Goal: Information Seeking & Learning: Find specific fact

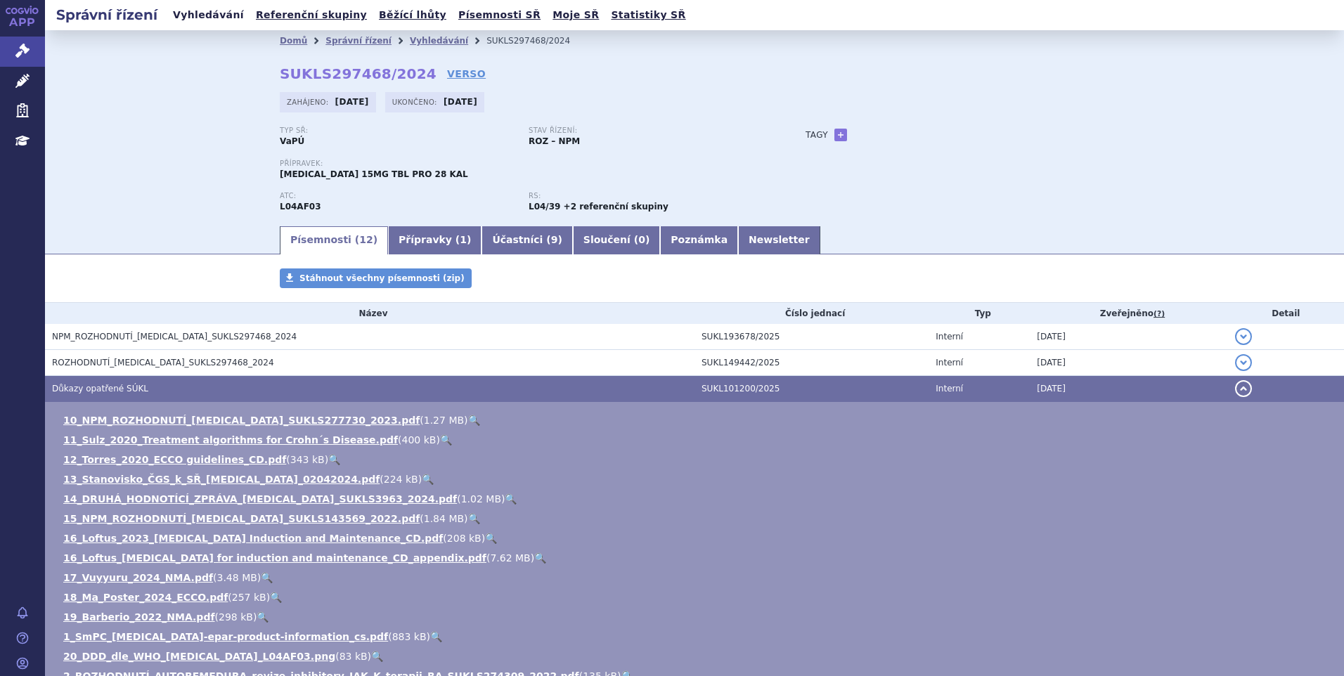
click at [185, 17] on link "Vyhledávání" at bounding box center [208, 15] width 79 height 19
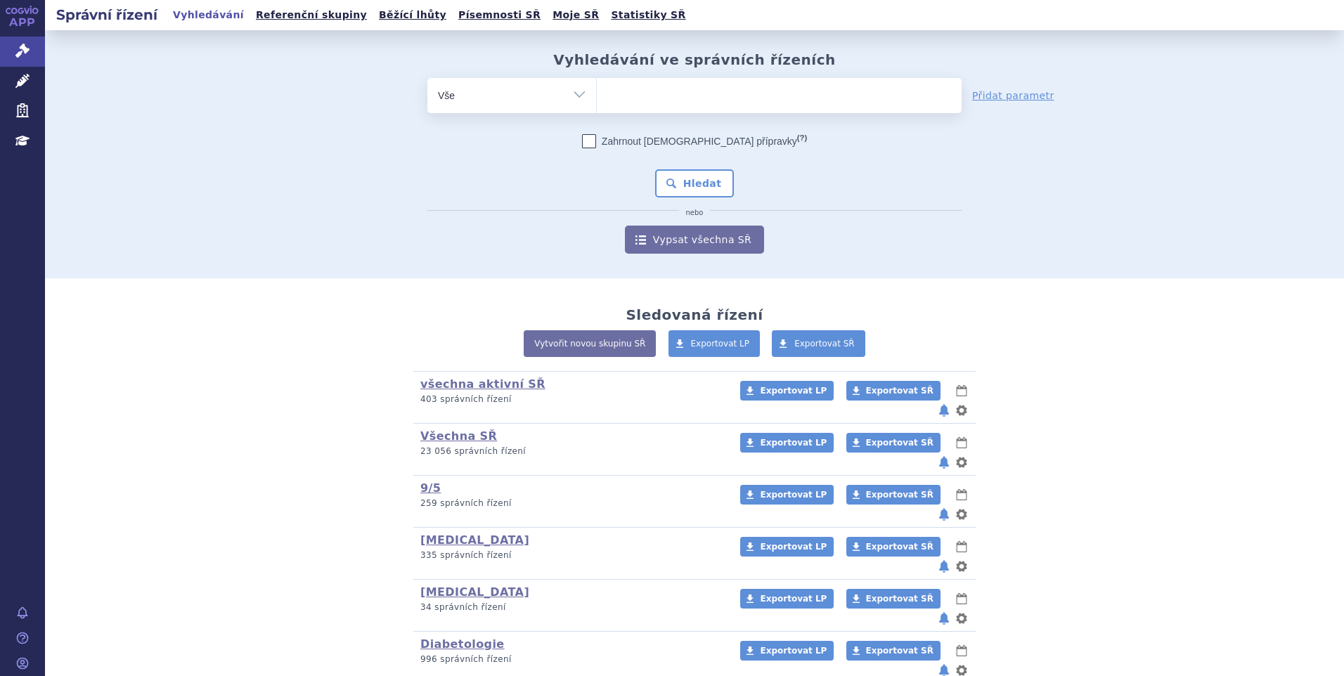
click at [655, 94] on ul at bounding box center [779, 93] width 365 height 30
click at [597, 94] on select at bounding box center [596, 94] width 1 height 35
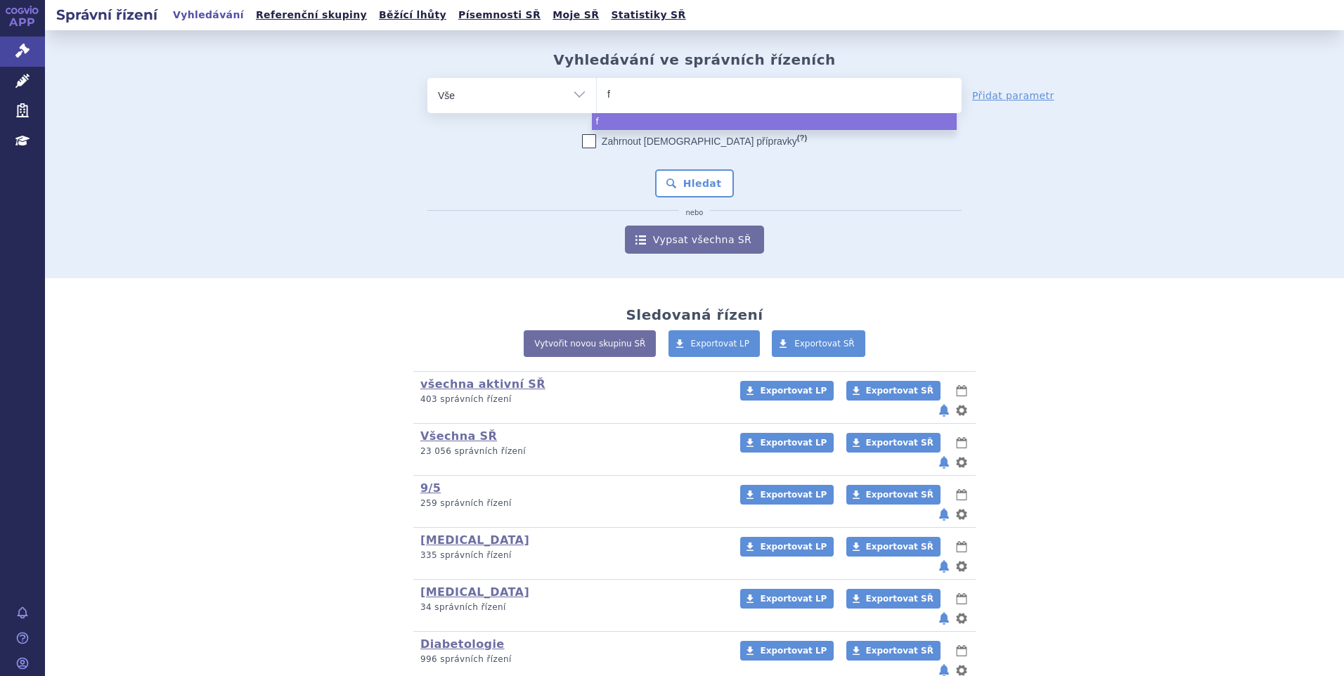
type input "fi"
type input "fil"
type input "filsu"
type input "filsuve"
type input "filsuvez"
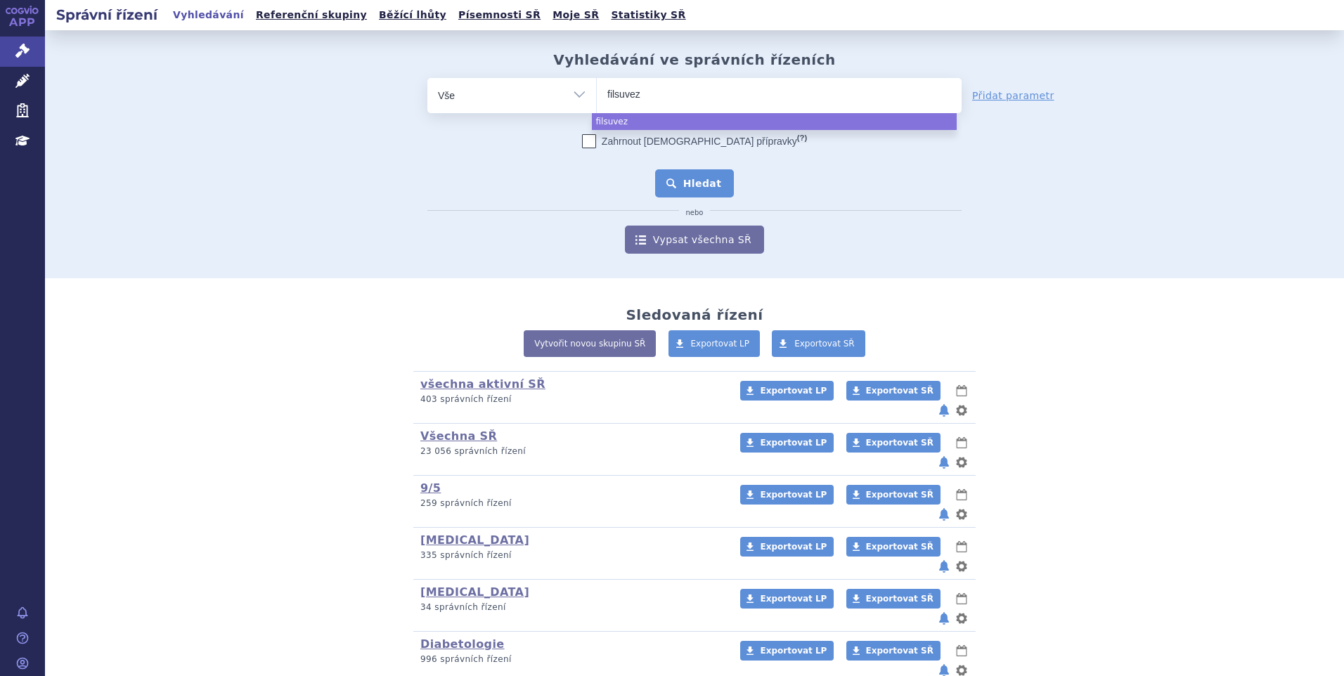
select select "filsuvez"
click at [696, 177] on button "Hledat" at bounding box center [694, 183] width 79 height 28
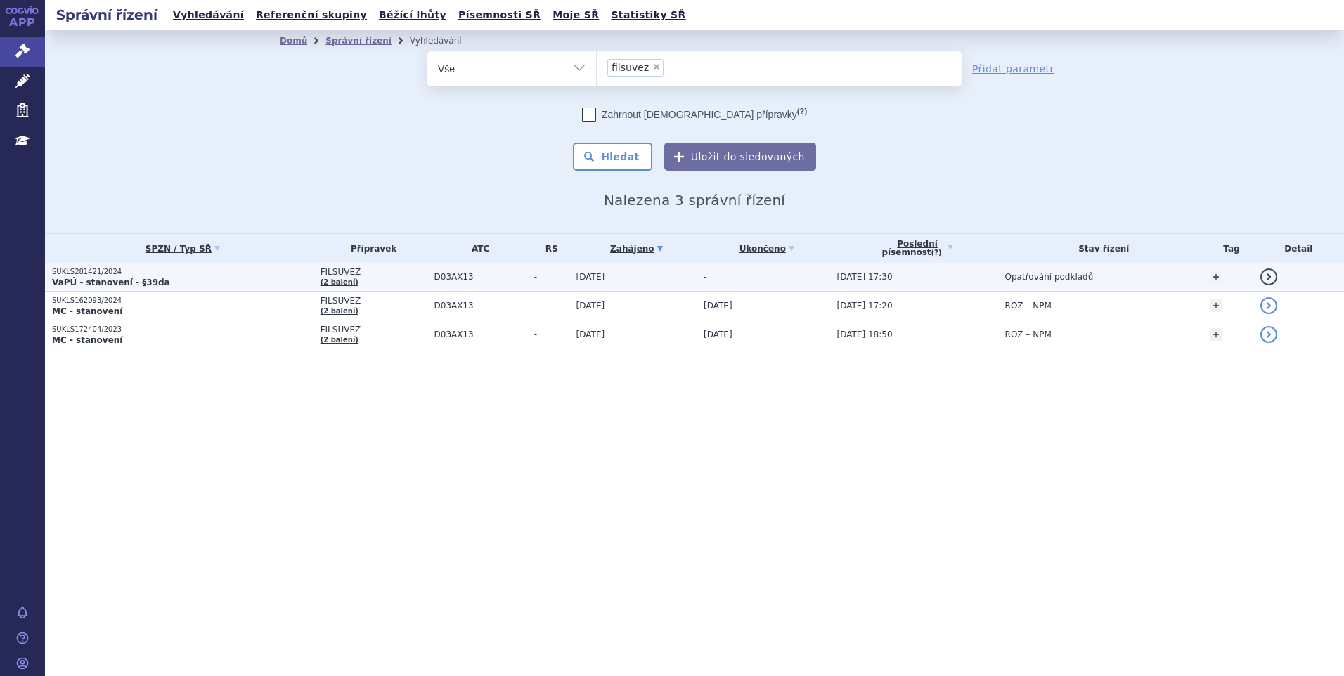
click at [70, 279] on strong "VaPÚ - stanovení - §39da" at bounding box center [111, 283] width 118 height 10
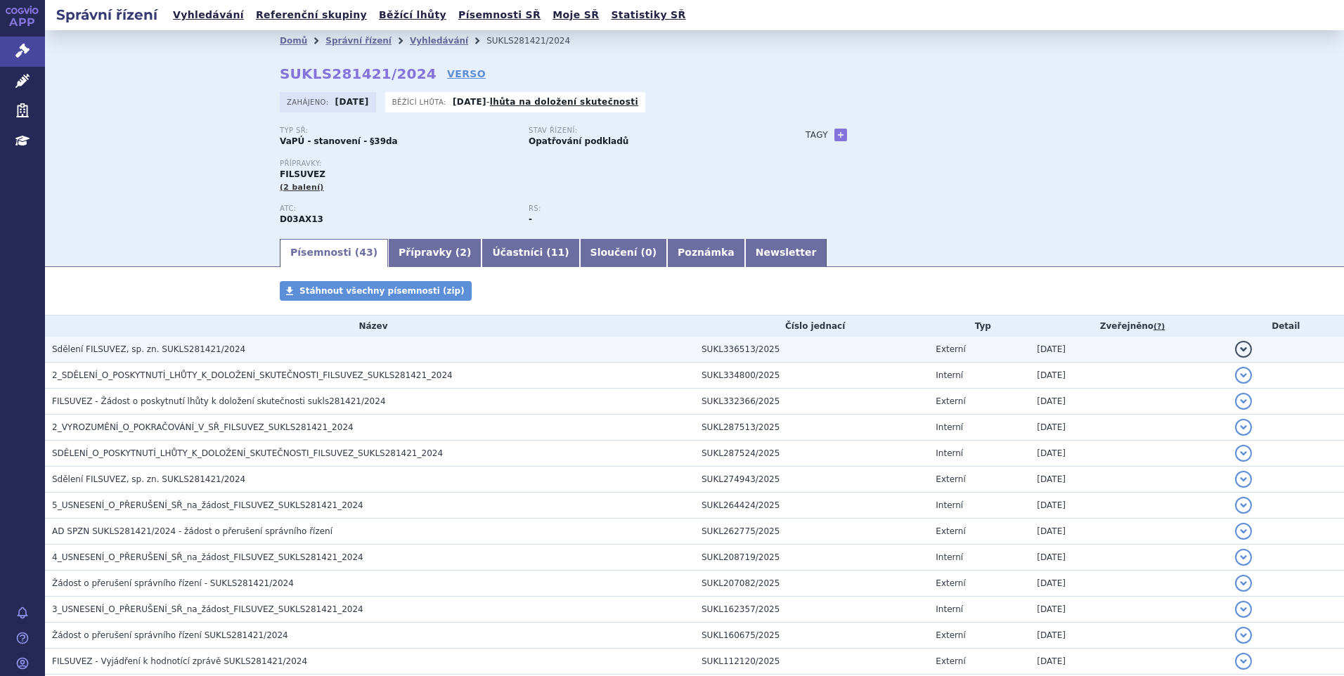
click at [164, 352] on span "Sdělení FILSUVEZ, sp. zn. SUKLS281421/2024" at bounding box center [148, 350] width 193 height 10
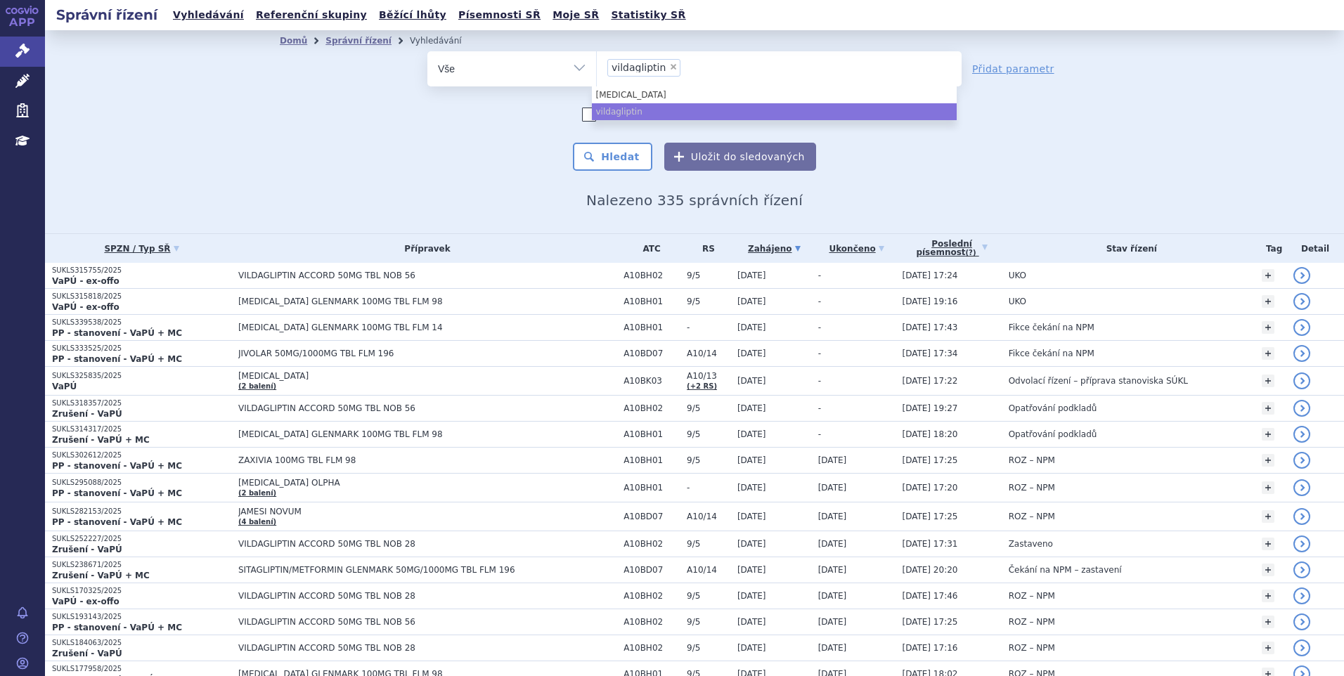
select select "vildagliptin"
click at [669, 65] on span "×" at bounding box center [673, 67] width 8 height 8
click at [597, 65] on select "sitagliptin vildagliptin" at bounding box center [596, 68] width 1 height 35
select select
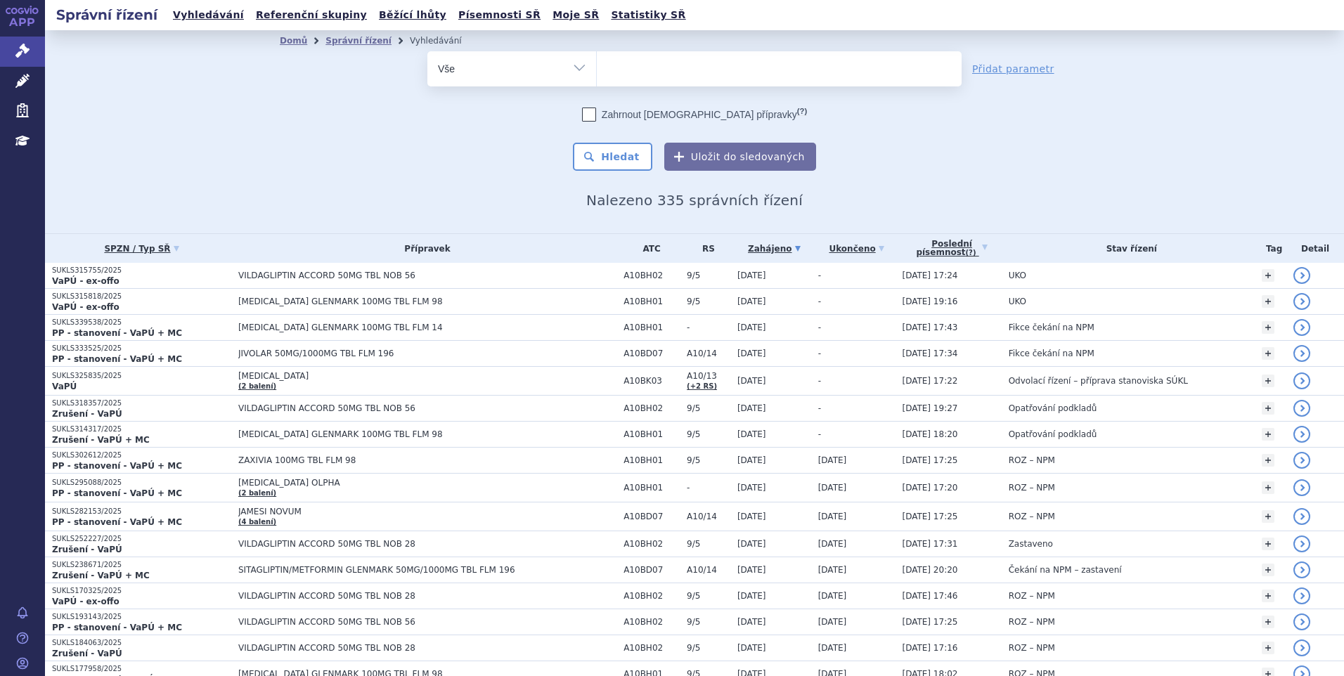
click at [663, 65] on ul at bounding box center [779, 66] width 365 height 30
click at [597, 65] on select "sitagliptin vildagliptin" at bounding box center [596, 68] width 1 height 35
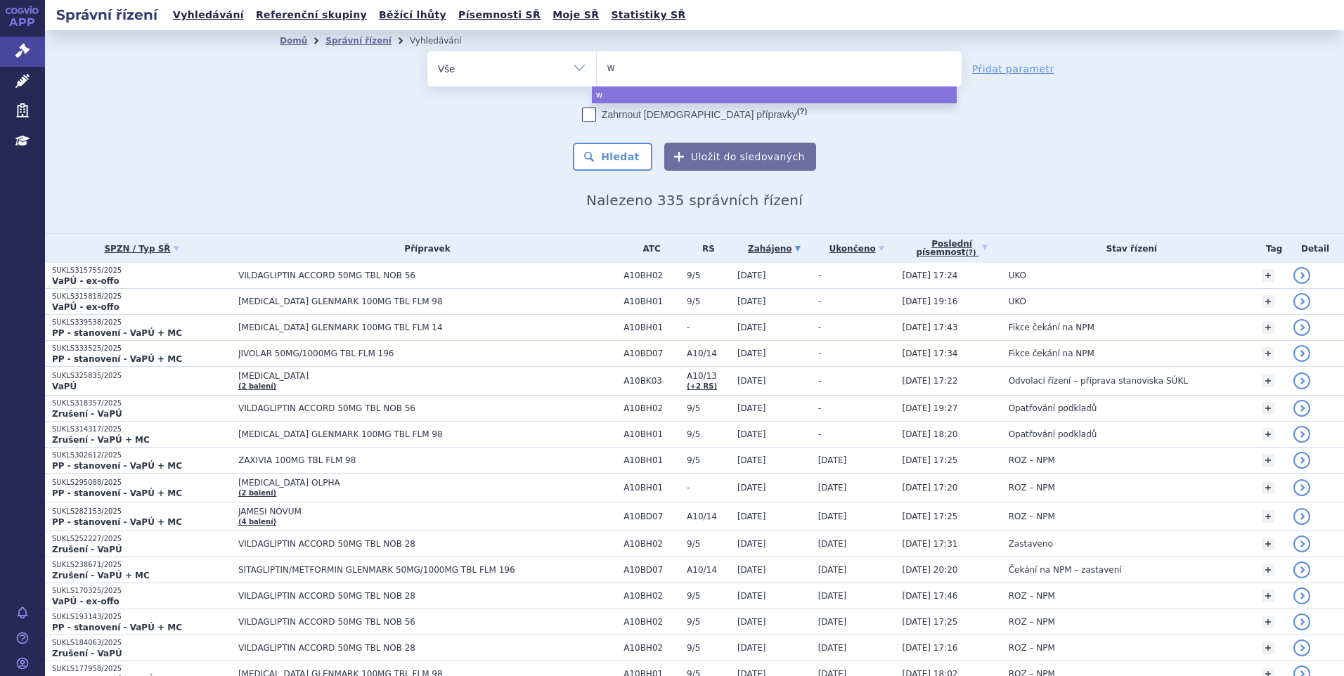
type input "wi"
type input "winre"
type input "winreva"
type input "winrevair"
select select "winrevair"
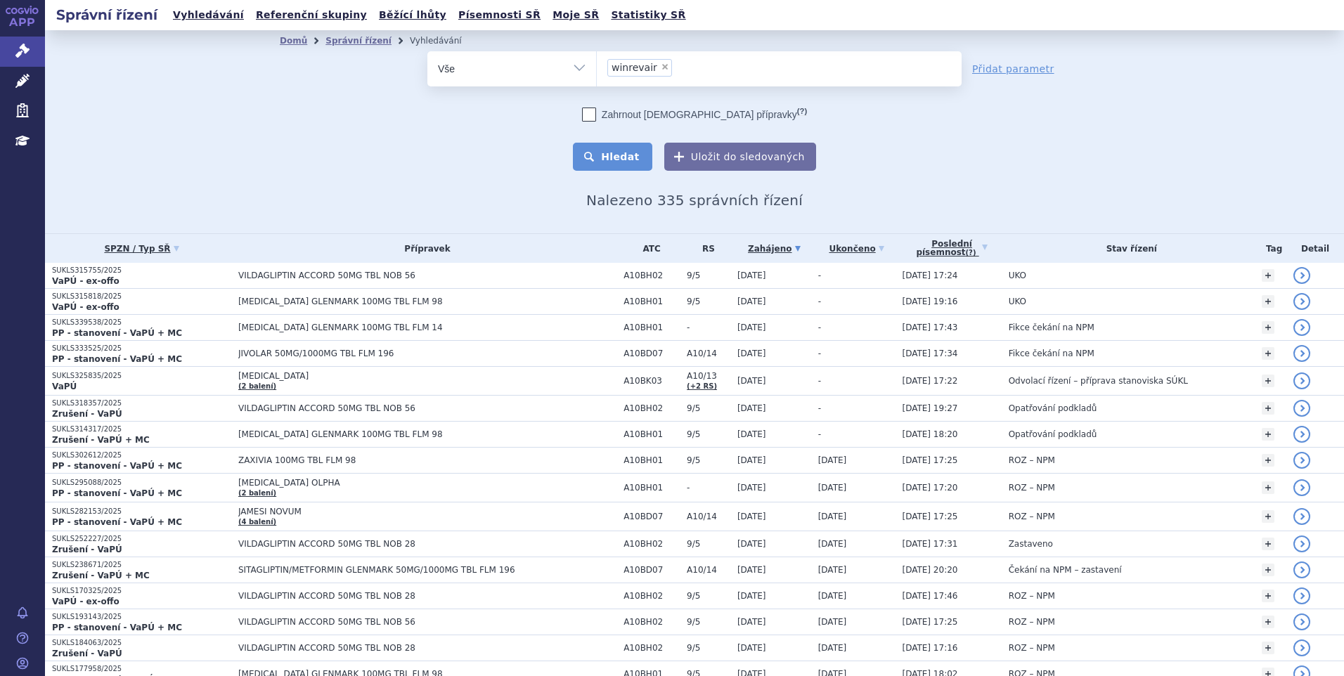
click at [612, 156] on button "Hledat" at bounding box center [612, 157] width 79 height 28
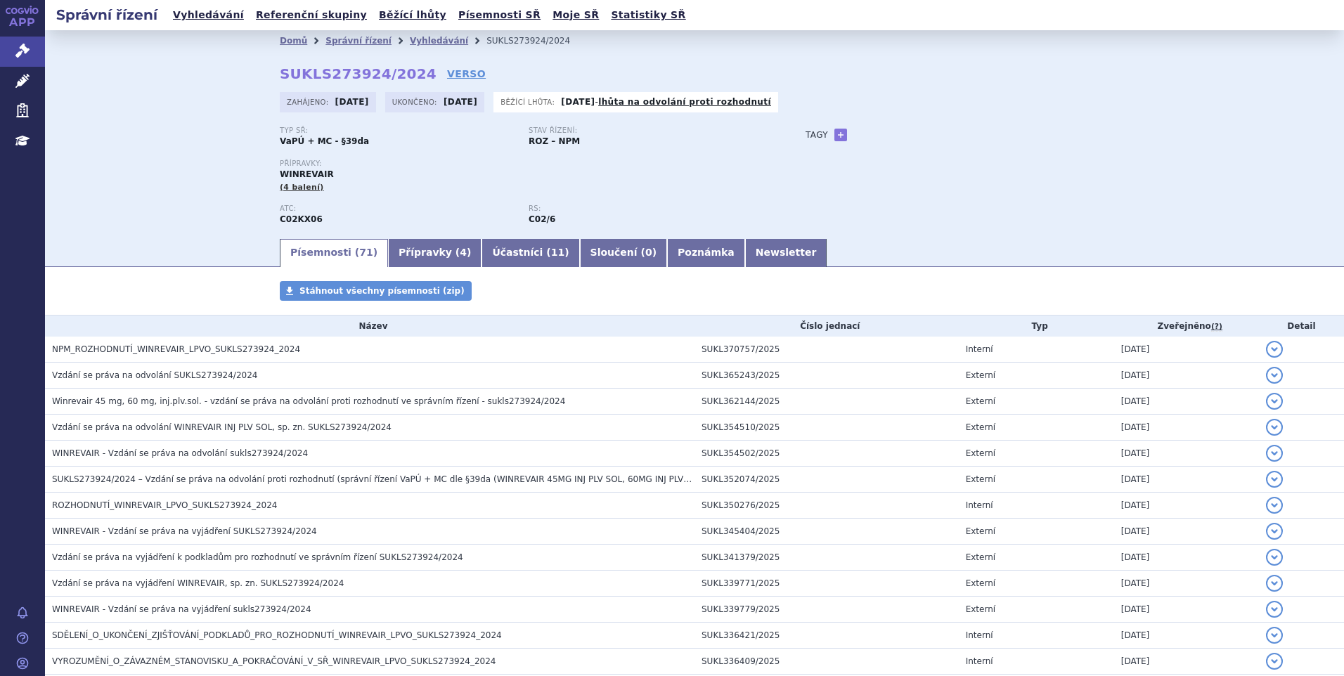
scroll to position [211, 0]
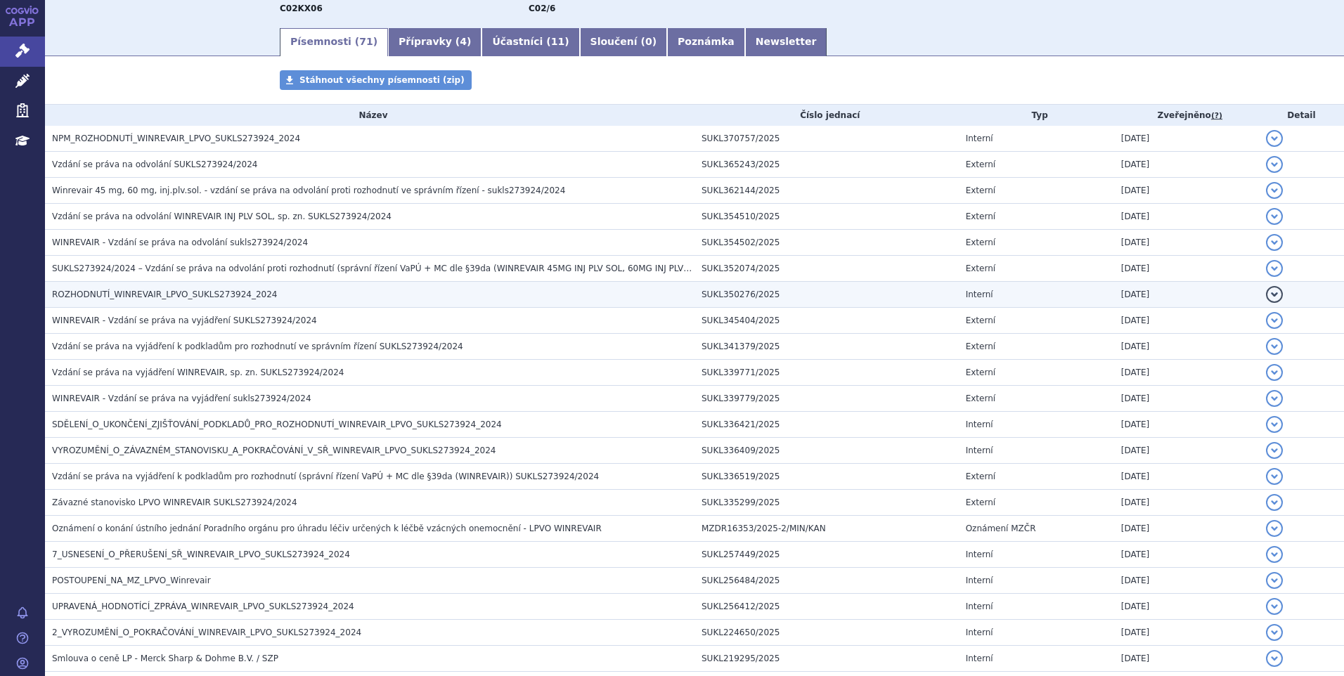
click at [126, 292] on span "ROZHODNUTÍ_WINREVAIR_LPVO_SUKLS273924_2024" at bounding box center [164, 295] width 225 height 10
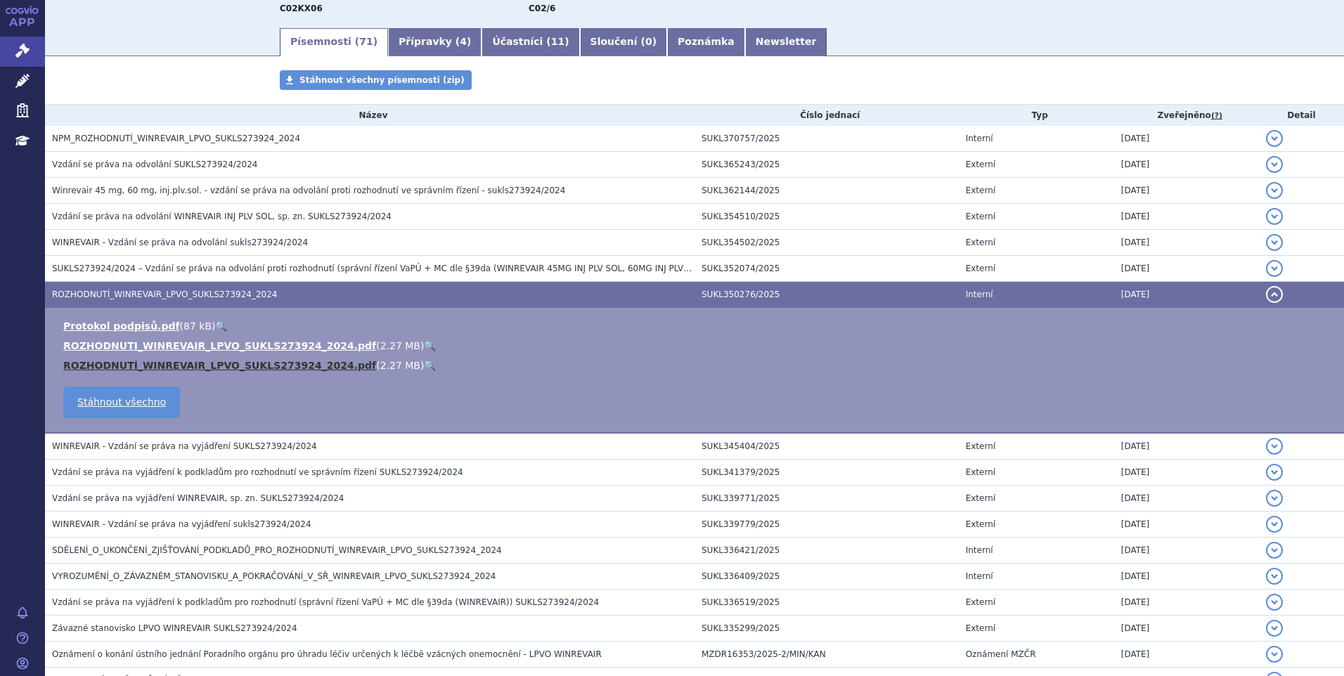
scroll to position [352, 0]
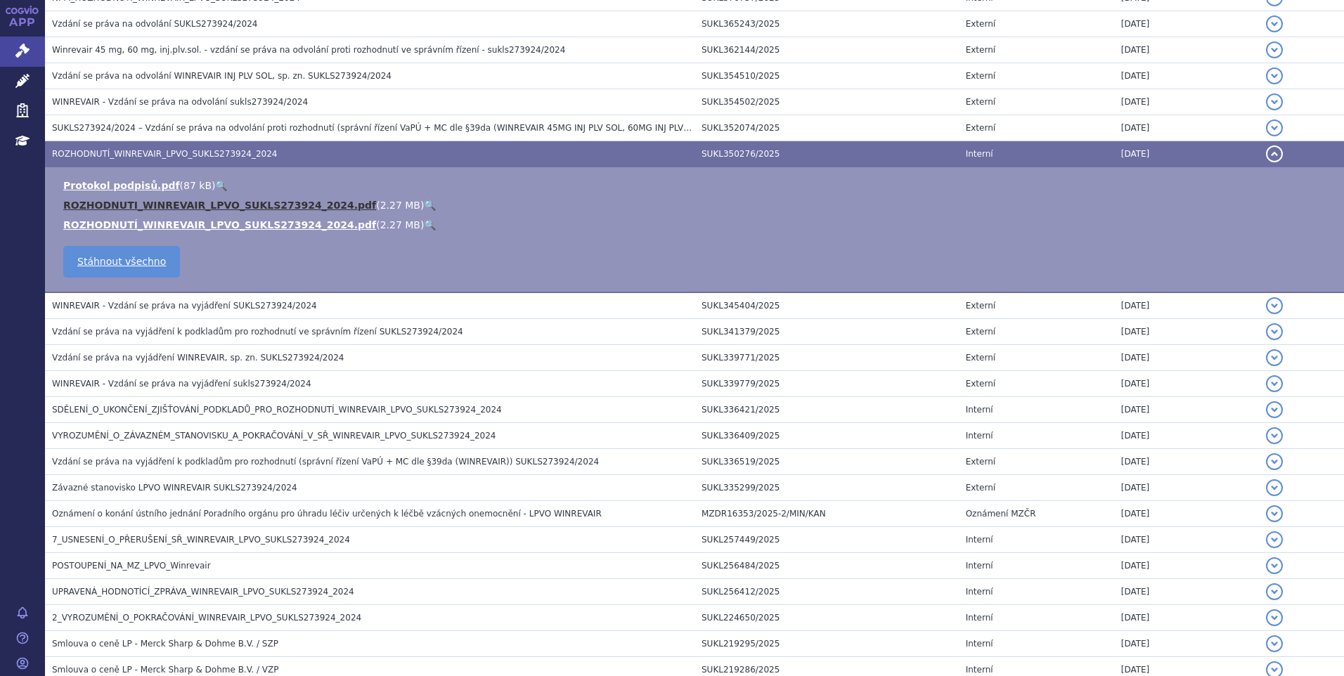
click at [140, 207] on link "ROZHODNUTI_WINREVAIR_LPVO_SUKLS273924_2024.pdf" at bounding box center [219, 205] width 313 height 11
